Goal: Task Accomplishment & Management: Manage account settings

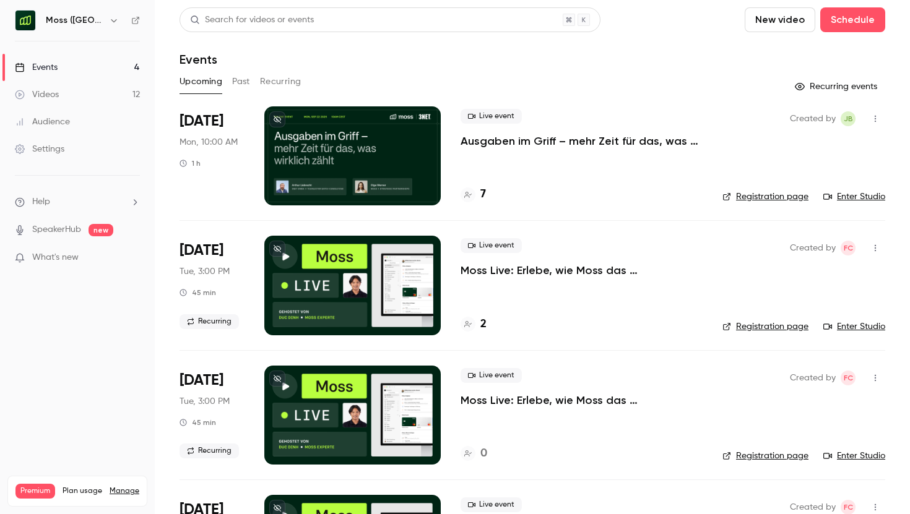
click at [501, 137] on p "Ausgaben im Griff – mehr Zeit für das, was wirklich zählt" at bounding box center [582, 141] width 242 height 15
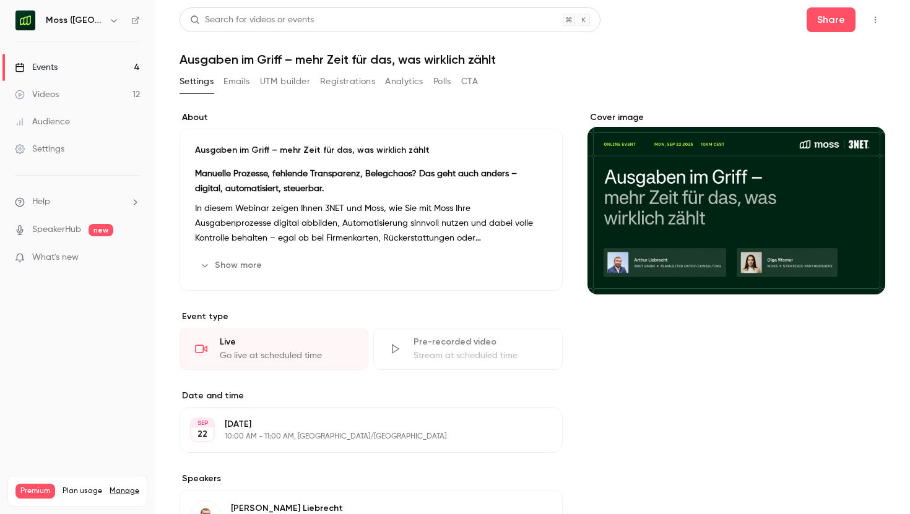
click at [340, 87] on button "Registrations" at bounding box center [347, 82] width 55 height 20
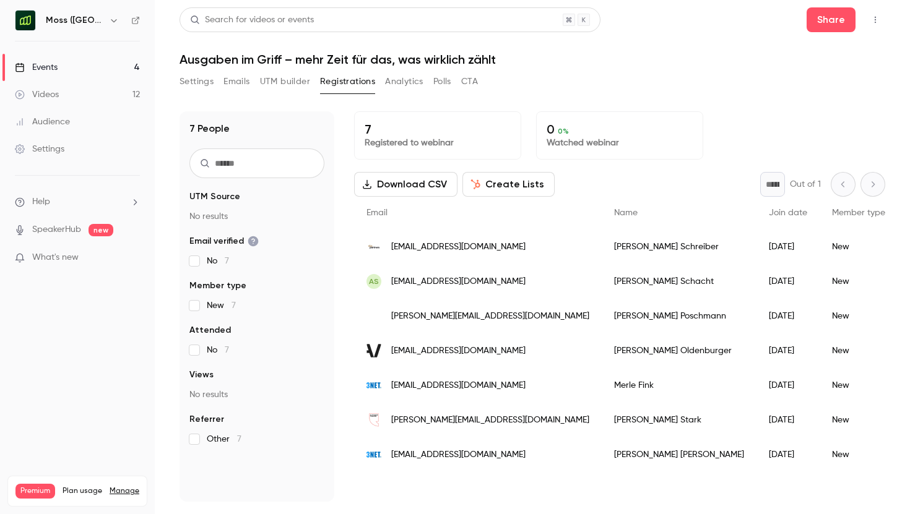
click at [250, 59] on h1 "Ausgaben im Griff – mehr Zeit für das, was wirklich zählt" at bounding box center [533, 59] width 706 height 15
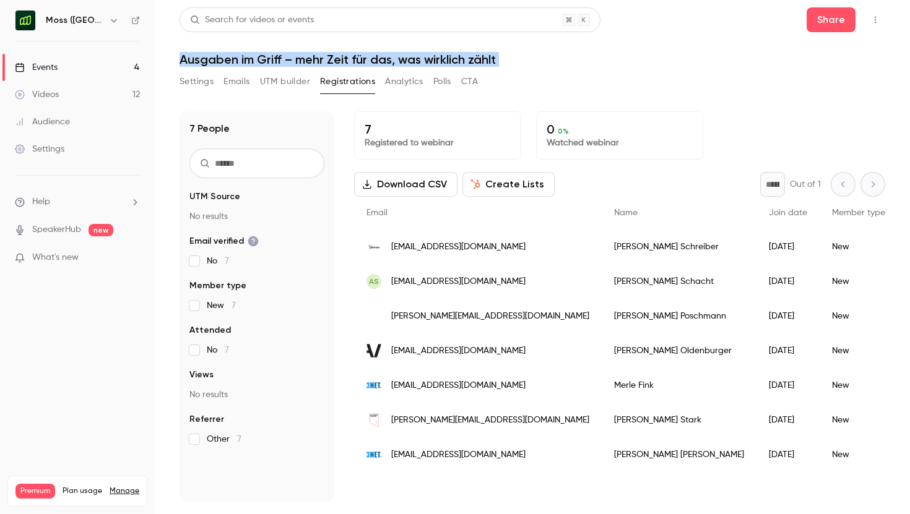
click at [250, 59] on h1 "Ausgaben im Griff – mehr Zeit für das, was wirklich zählt" at bounding box center [533, 59] width 706 height 15
copy div "Ausgaben im Griff – mehr Zeit für das, was wirklich zählt Settings Emails UTM b…"
click at [201, 88] on button "Settings" at bounding box center [197, 82] width 34 height 20
